Goal: Transaction & Acquisition: Obtain resource

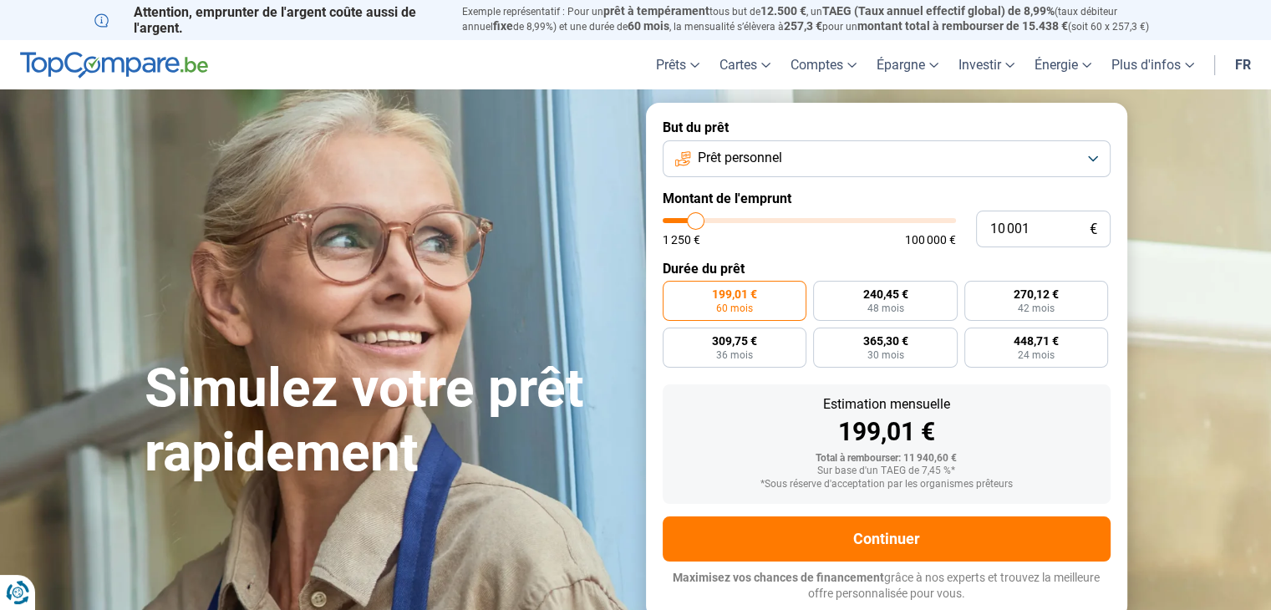
type input "9 500"
type input "9500"
type input "10 000"
type input "10000"
type input "10 500"
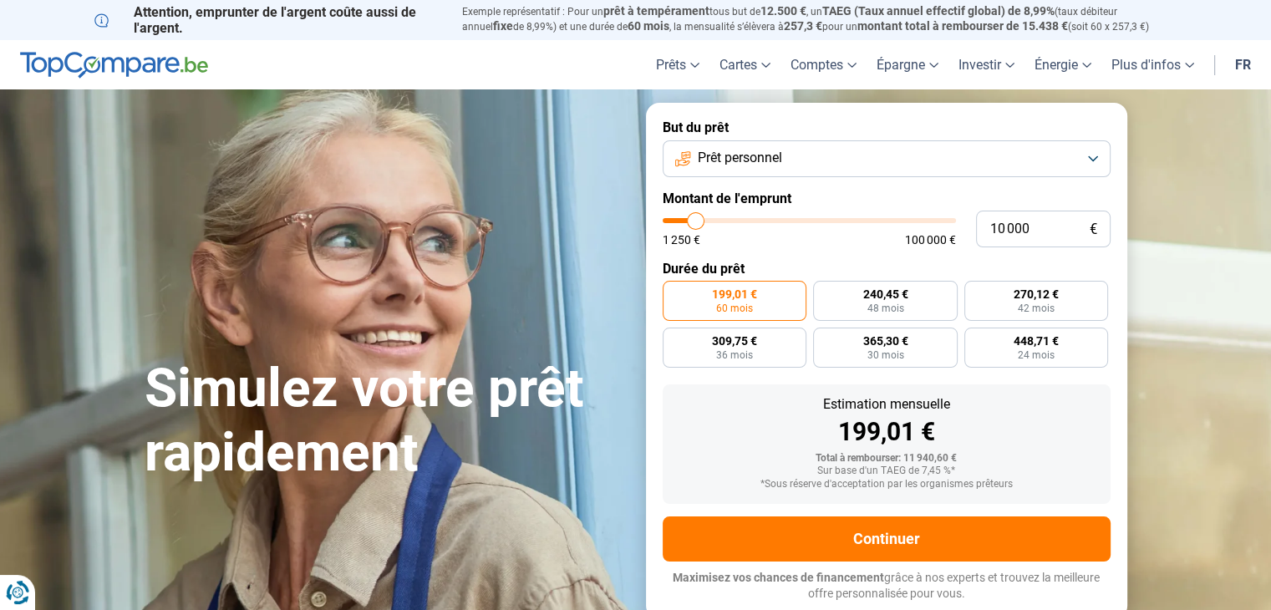
type input "10500"
type input "11 250"
type input "11250"
type input "11 750"
type input "11750"
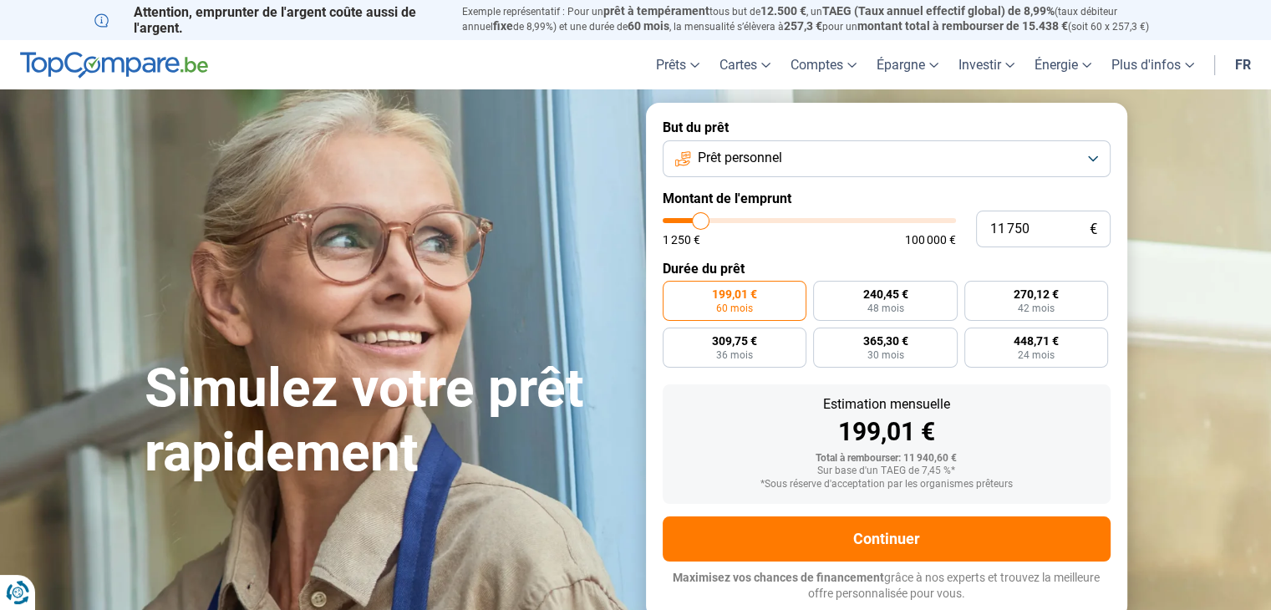
type input "11 500"
type input "11500"
type input "9 500"
type input "9500"
type input "7 500"
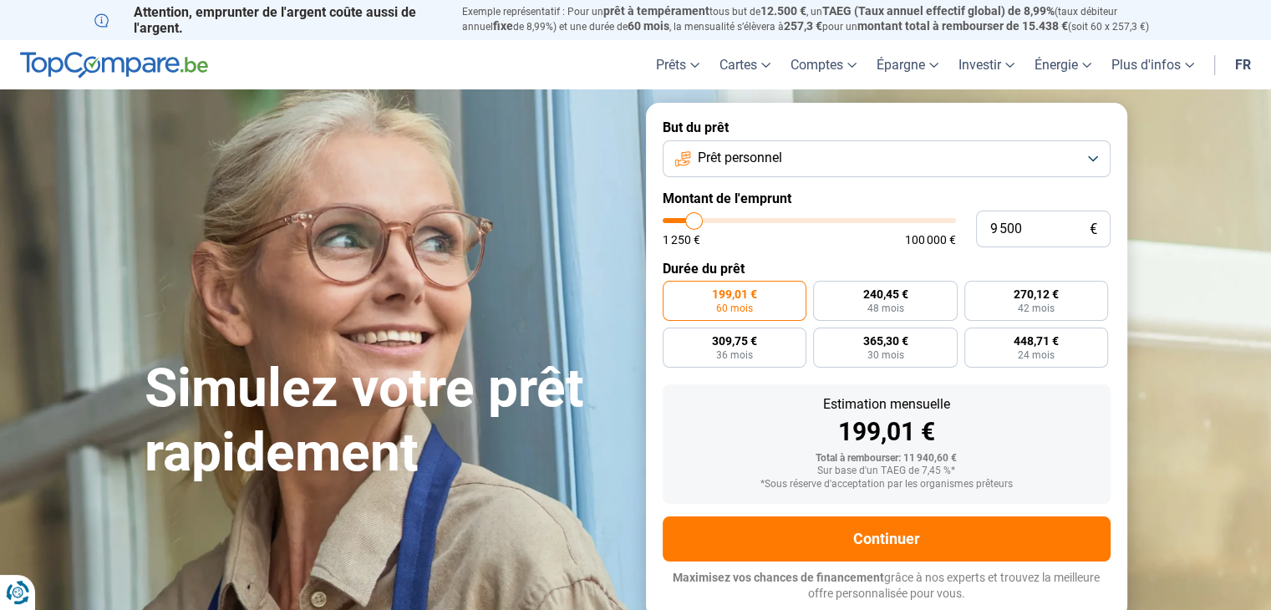
type input "7500"
type input "5 500"
type input "5500"
type input "3 500"
type input "3500"
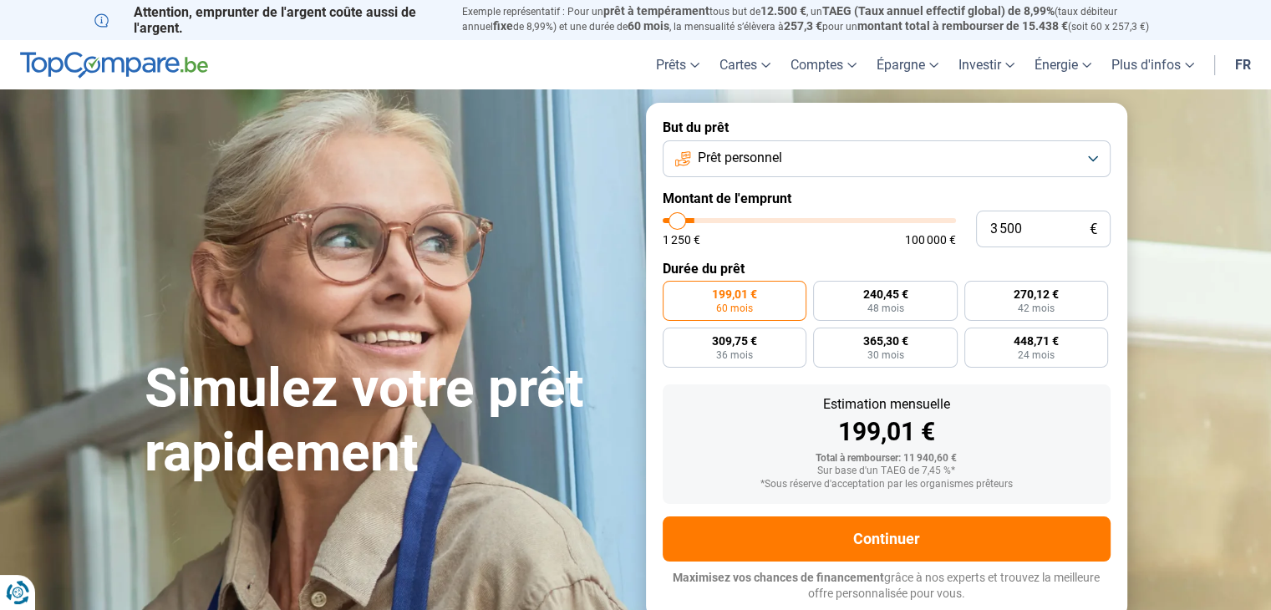
type input "2 500"
type input "2500"
type input "2 750"
type input "2750"
type input "2 000"
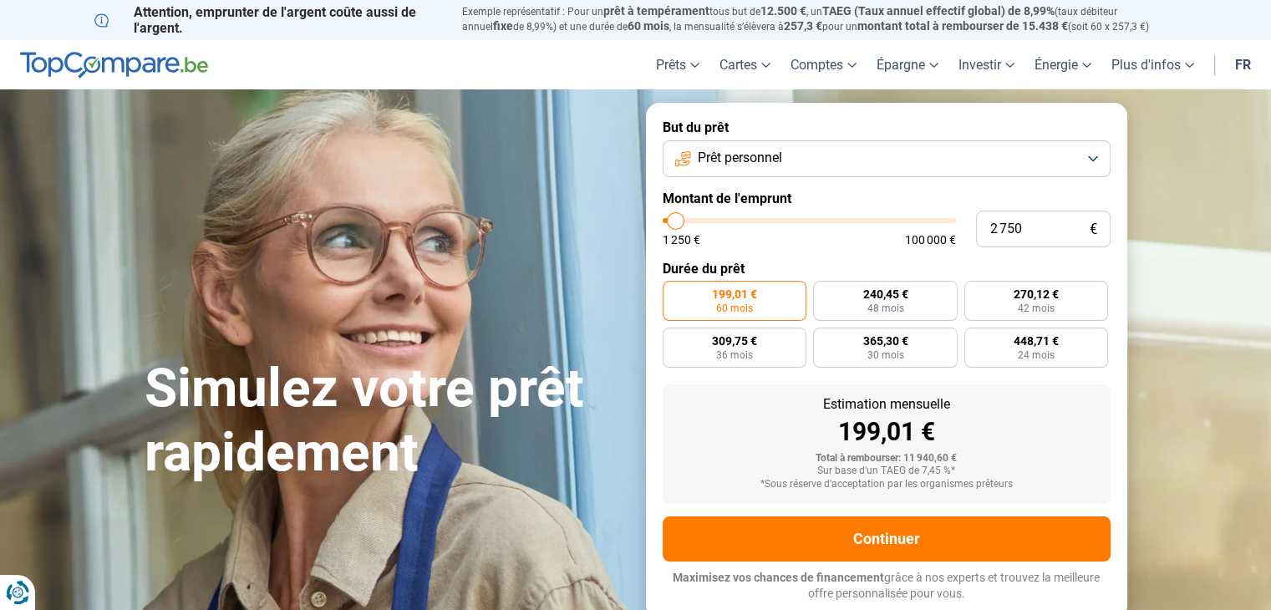
type input "2000"
type input "1 500"
type input "1500"
type input "1 250"
type input "1250"
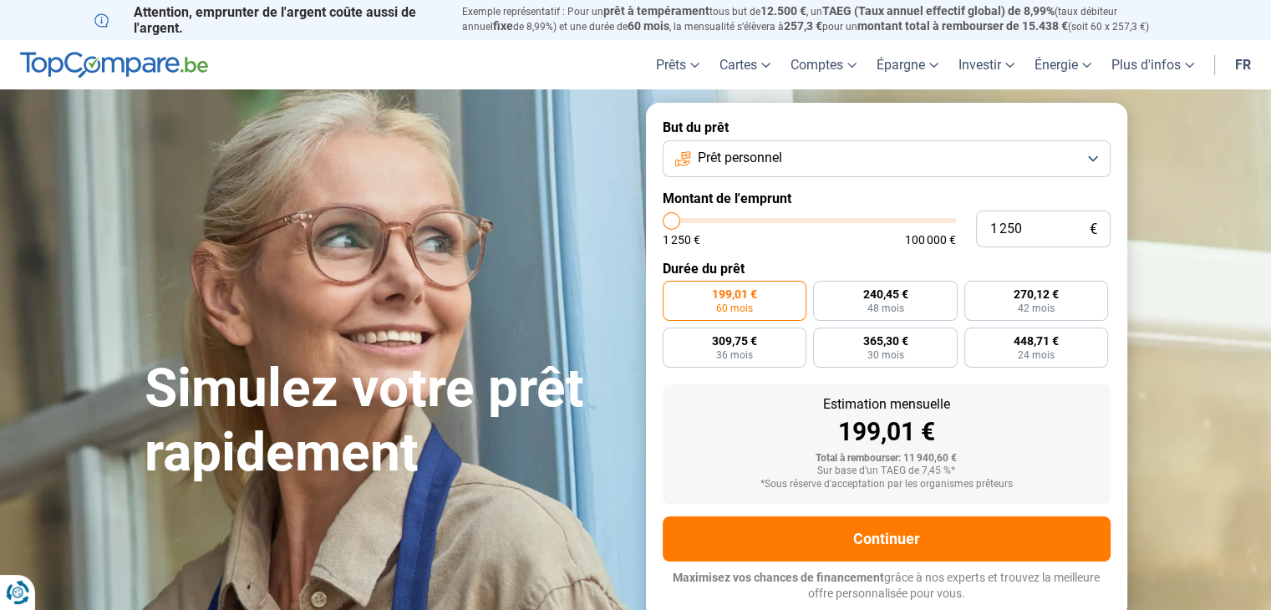
type input "1 500"
type input "1500"
type input "1 750"
type input "1750"
type input "2 250"
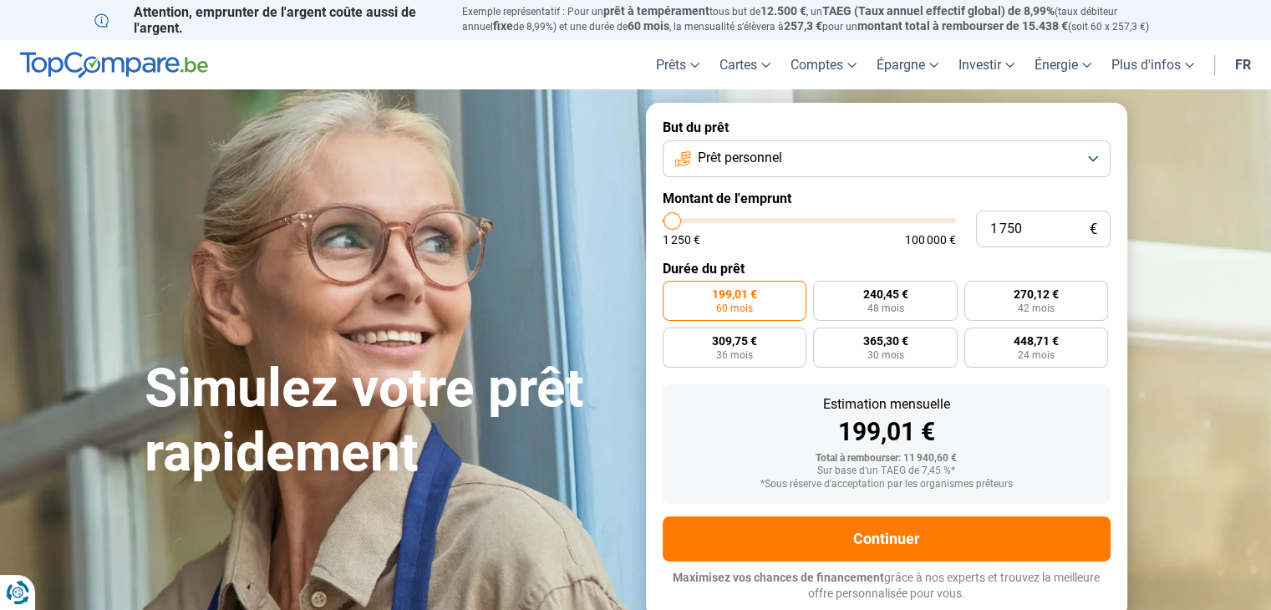
type input "2250"
type input "4 000"
type input "4000"
type input "5 250"
type input "5250"
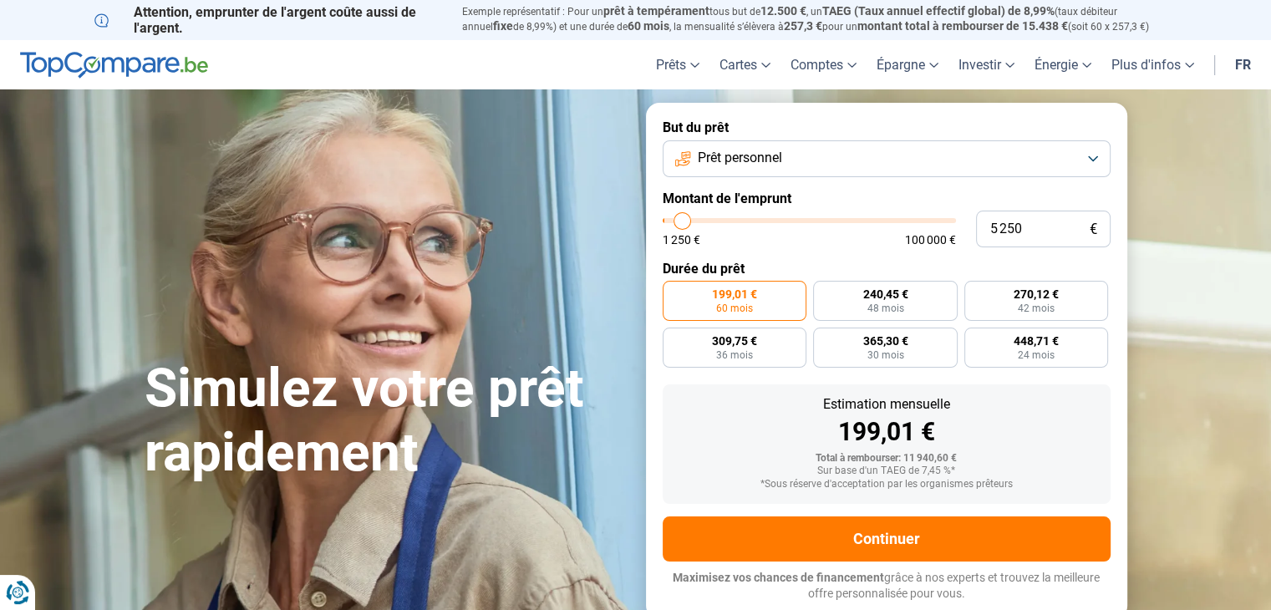
type input "6 000"
type input "6000"
type input "6 250"
type input "6250"
type input "6 500"
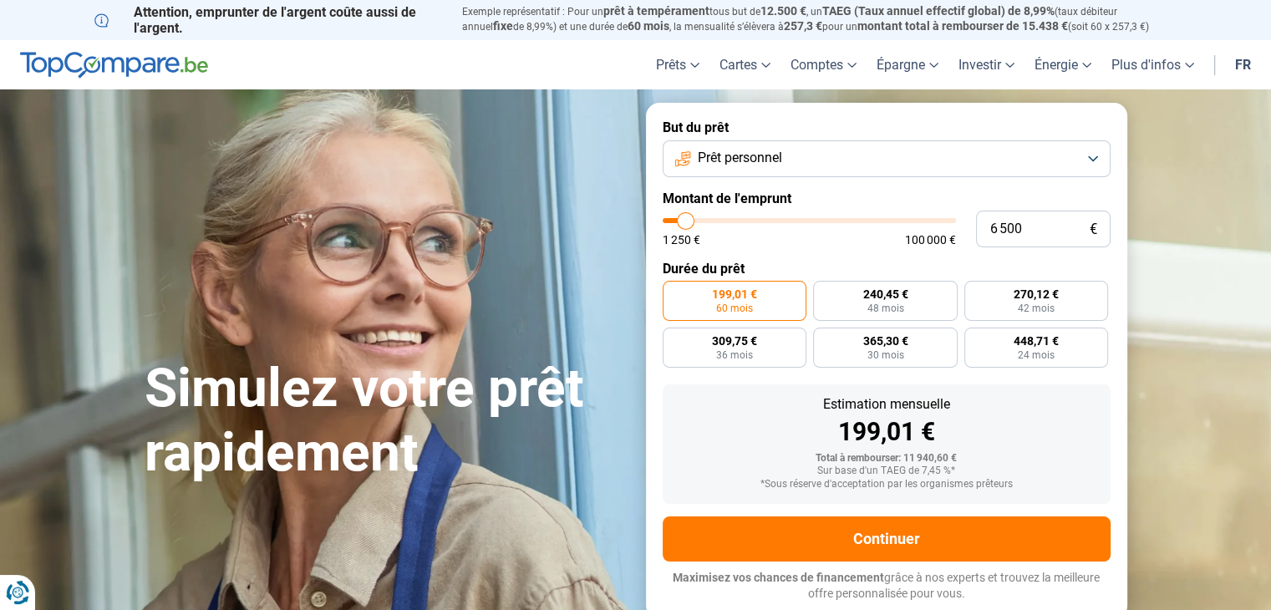
drag, startPoint x: 697, startPoint y: 221, endPoint x: 686, endPoint y: 221, distance: 10.9
type input "6500"
click at [686, 221] on input "range" at bounding box center [809, 220] width 293 height 5
radio input "true"
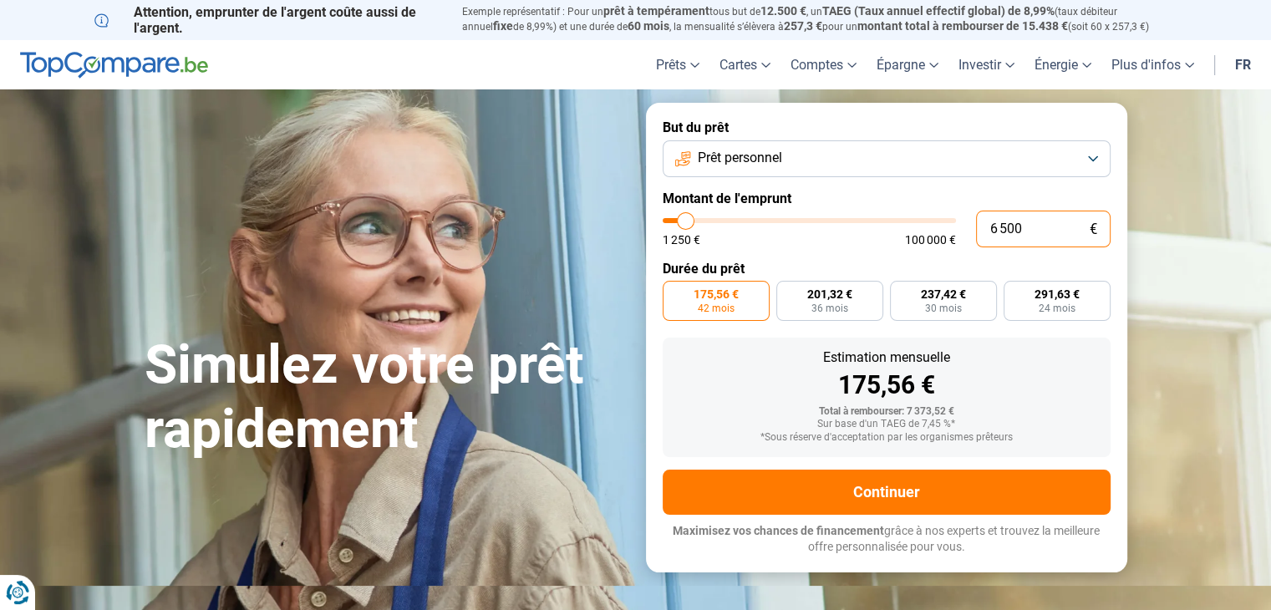
drag, startPoint x: 1024, startPoint y: 228, endPoint x: 962, endPoint y: 242, distance: 63.3
click at [963, 242] on div "6 500 € 1 250 € 100 000 €" at bounding box center [887, 229] width 448 height 37
type input "2"
type input "1250"
type input "25"
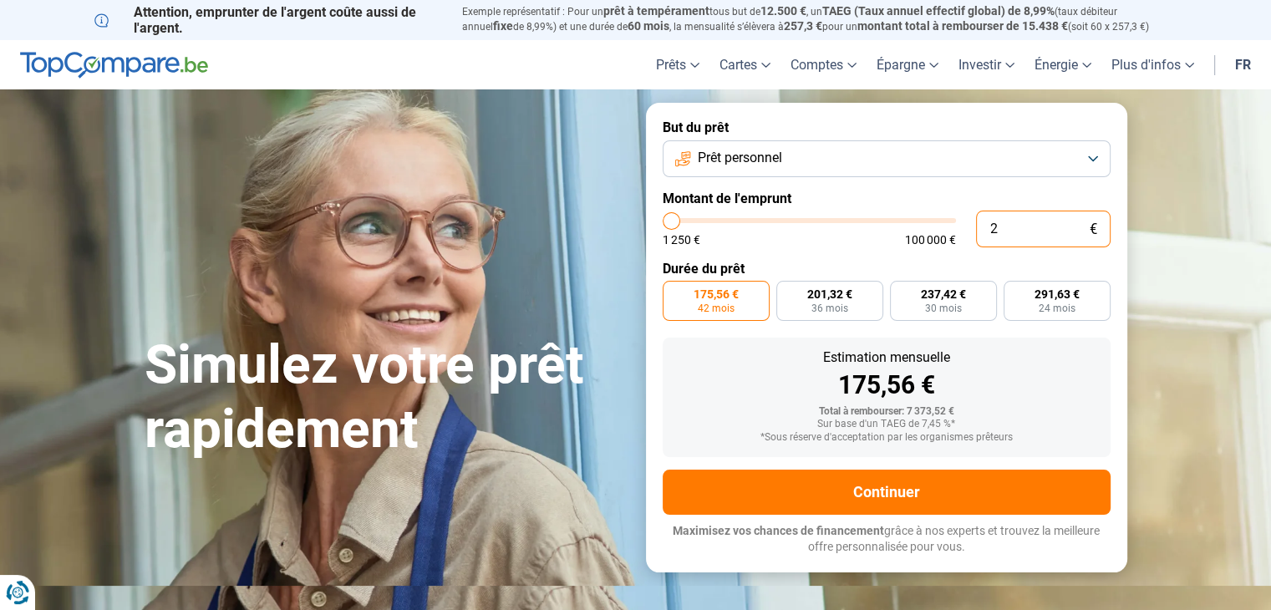
type input "1250"
type input "250"
type input "1250"
type input "2 500"
type input "2500"
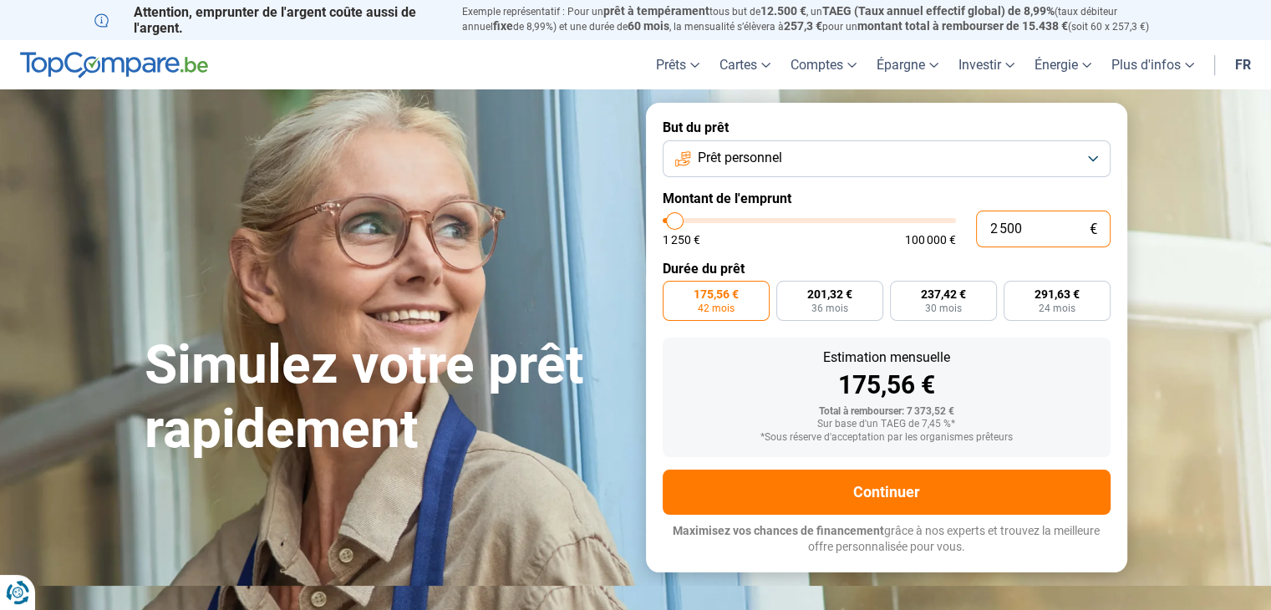
type input "250"
type input "1250"
type input "2 501"
type input "2500"
radio input "true"
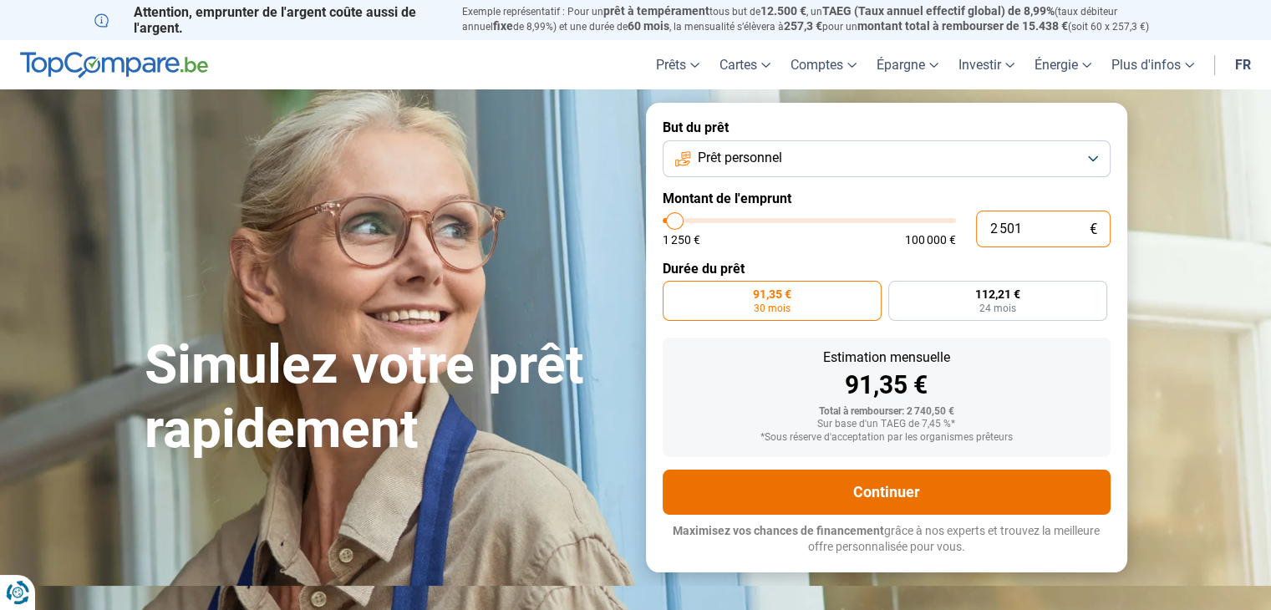
type input "2 501"
click at [883, 493] on button "Continuer" at bounding box center [887, 492] width 448 height 45
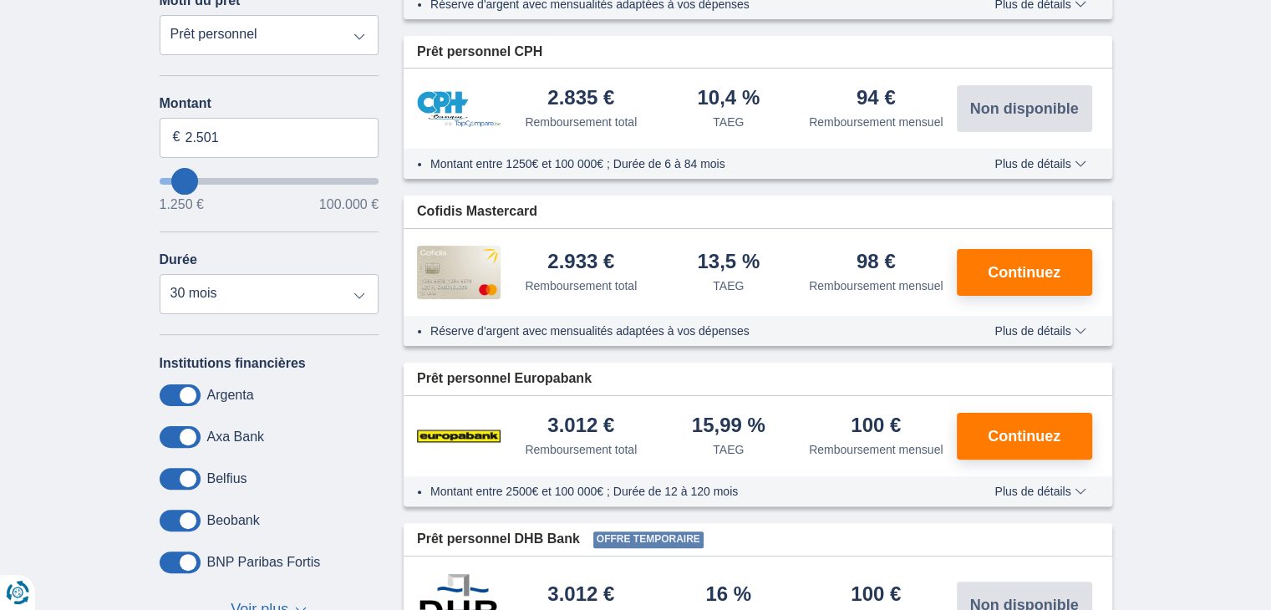
scroll to position [501, 0]
